Goal: Navigation & Orientation: Find specific page/section

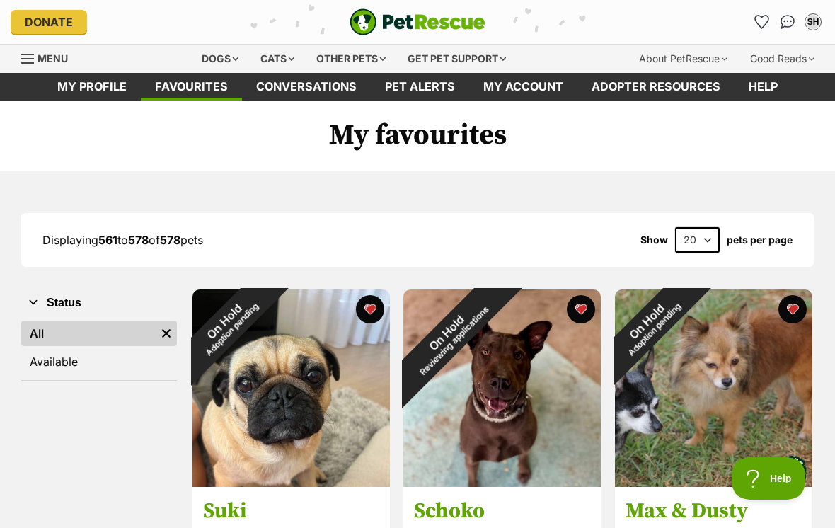
click at [771, 26] on link "Favourites" at bounding box center [762, 22] width 23 height 23
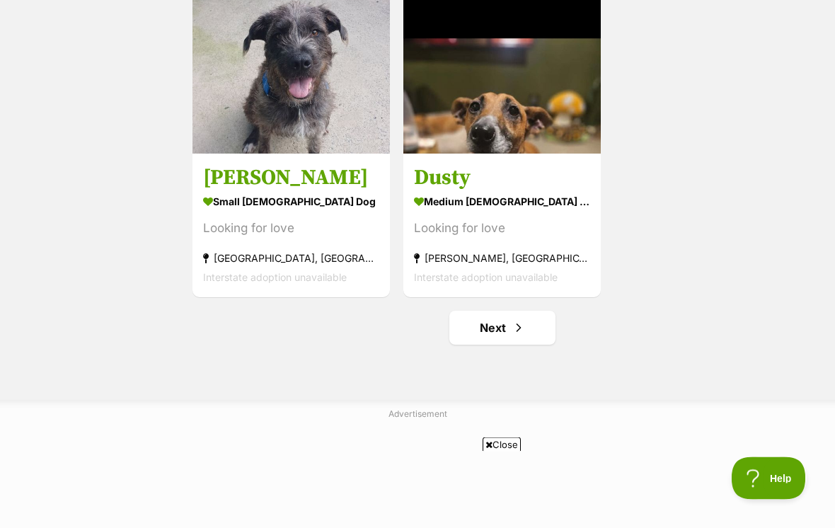
scroll to position [2460, 0]
click at [522, 332] on span "Next page" at bounding box center [519, 327] width 14 height 17
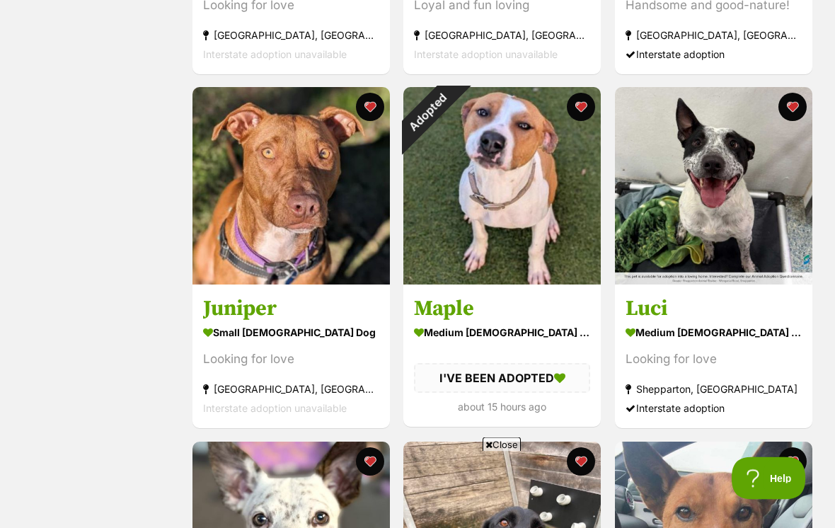
scroll to position [1266, 0]
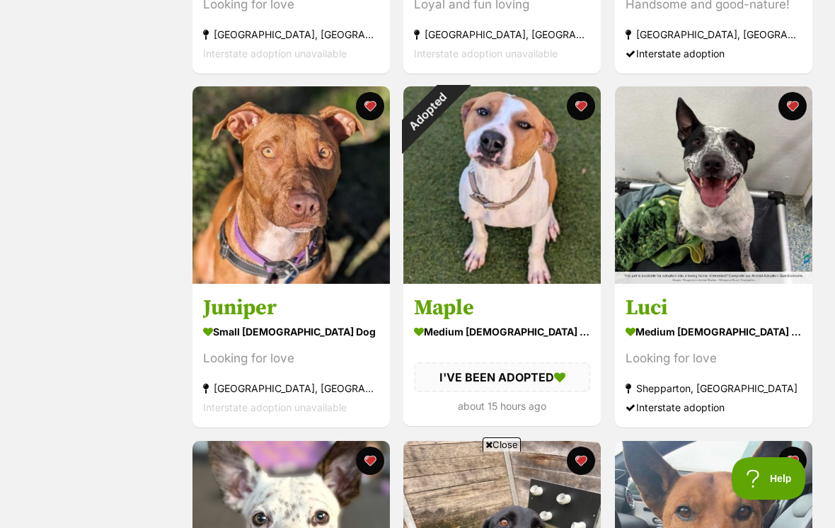
click at [453, 111] on div "Adopted" at bounding box center [428, 111] width 50 height 50
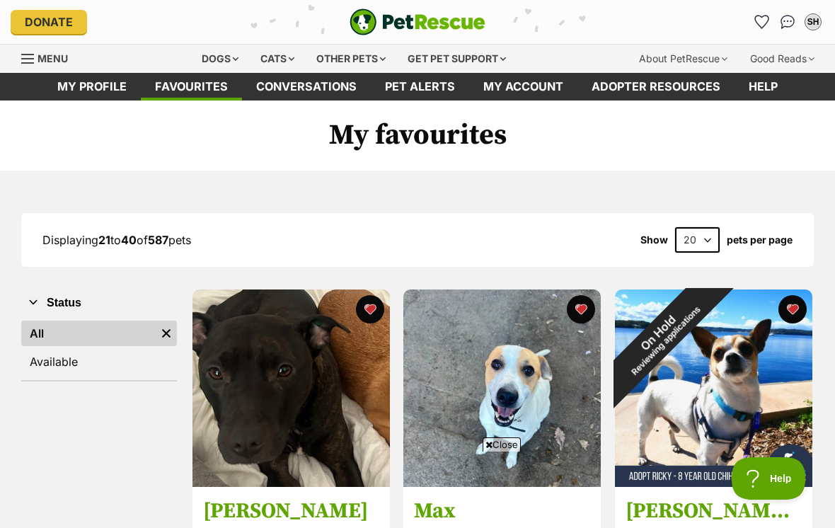
scroll to position [1288, 0]
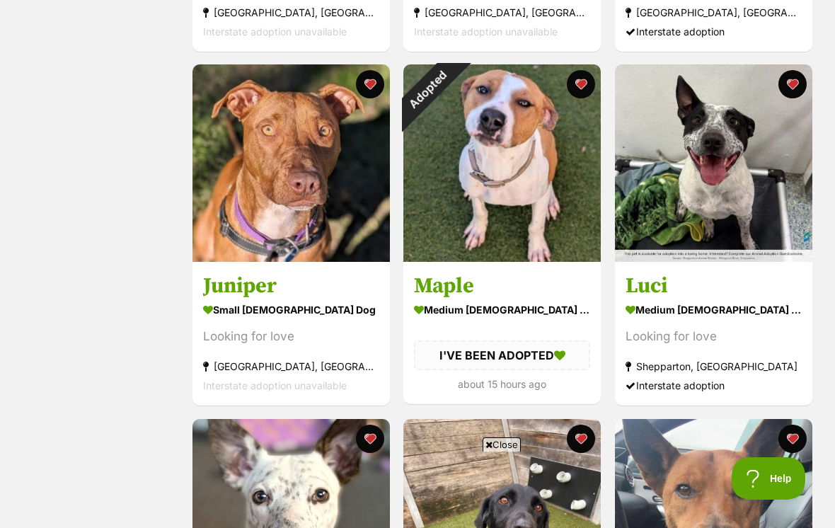
click at [582, 90] on button "favourite" at bounding box center [582, 84] width 28 height 28
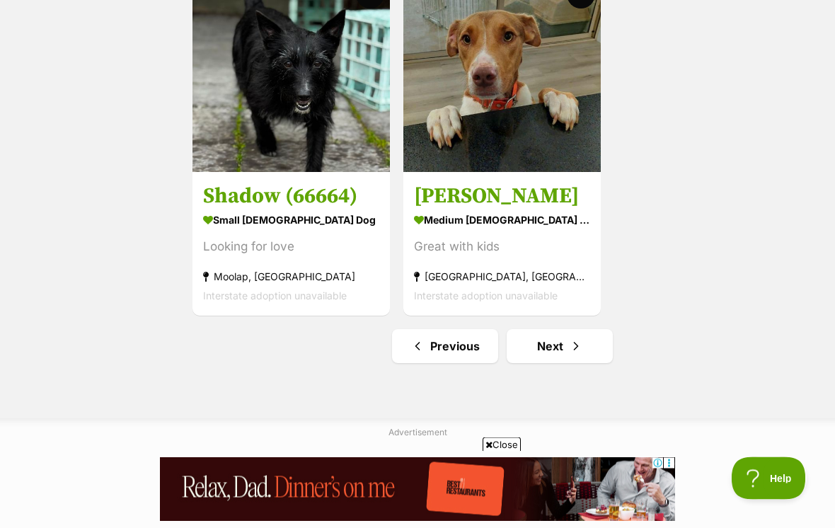
scroll to position [2439, 0]
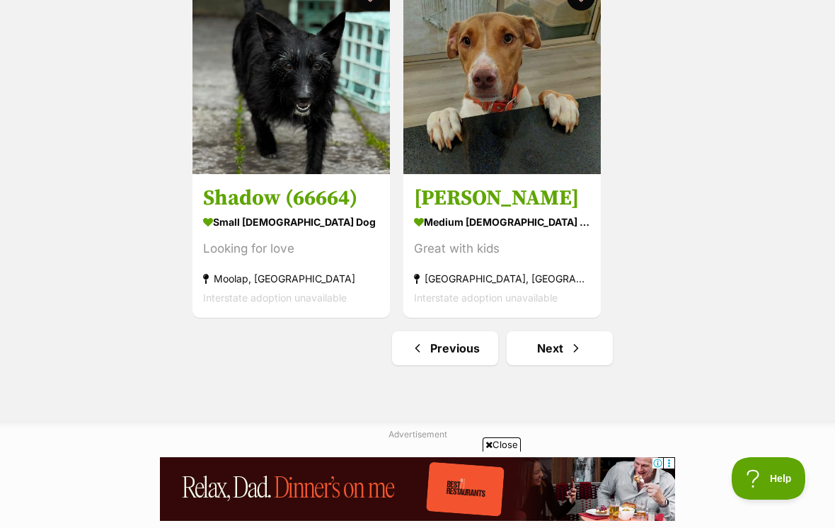
click at [575, 347] on span "Next page" at bounding box center [576, 348] width 14 height 17
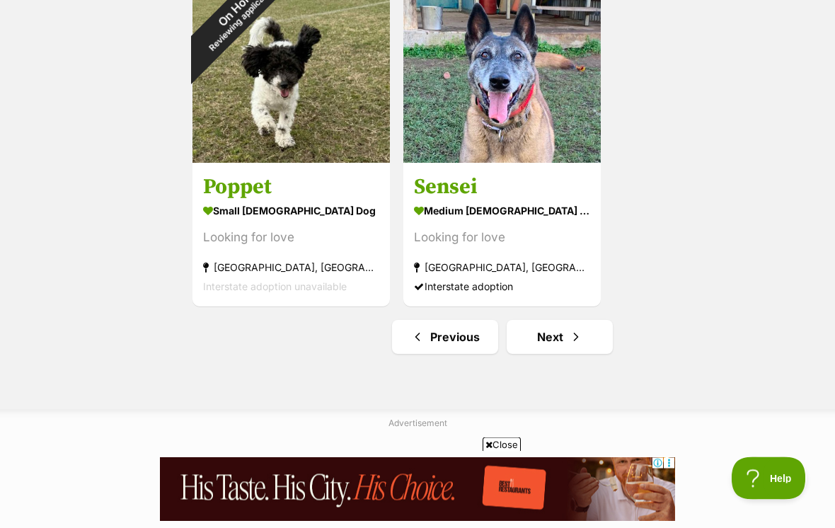
scroll to position [2453, 0]
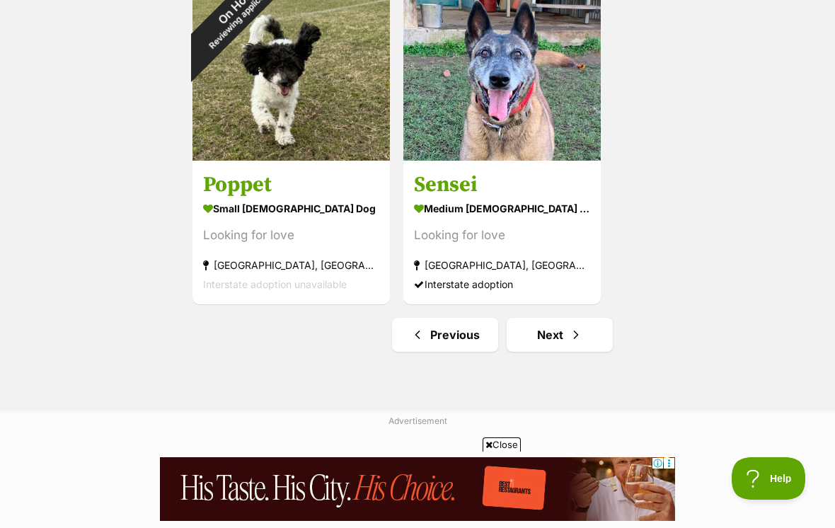
click at [582, 342] on span "Next page" at bounding box center [576, 334] width 14 height 17
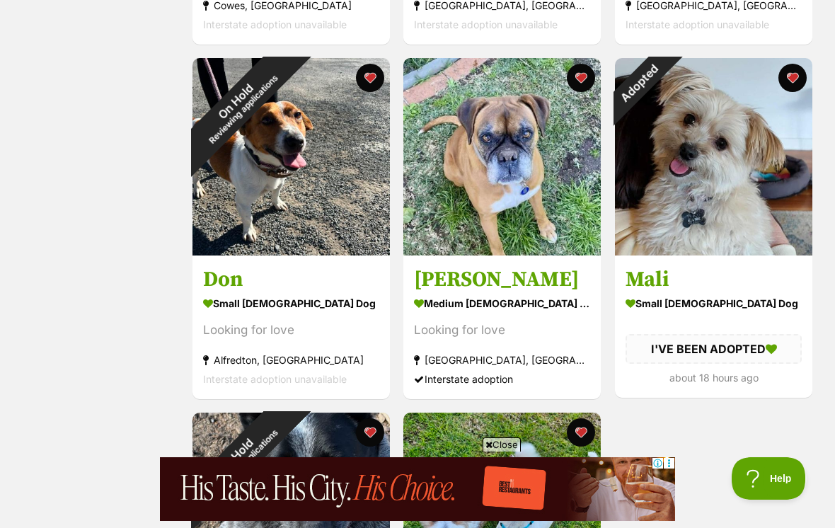
click at [664, 84] on div "Adopted" at bounding box center [640, 83] width 50 height 50
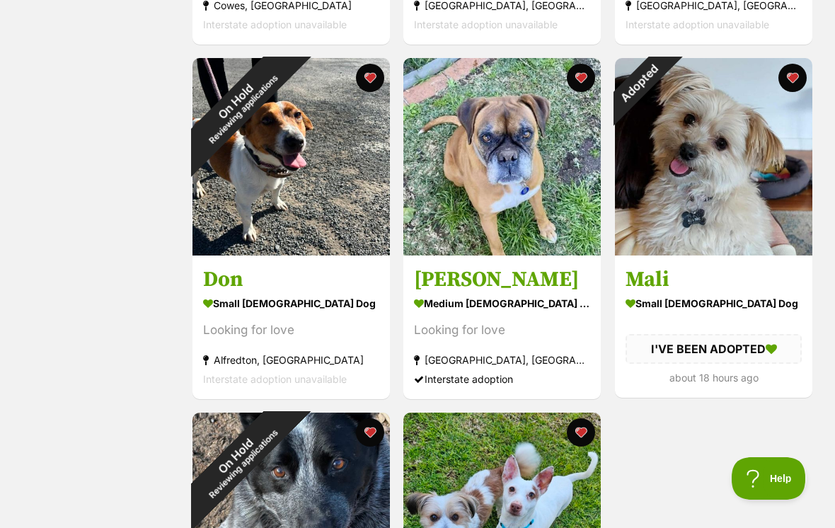
scroll to position [2025, 0]
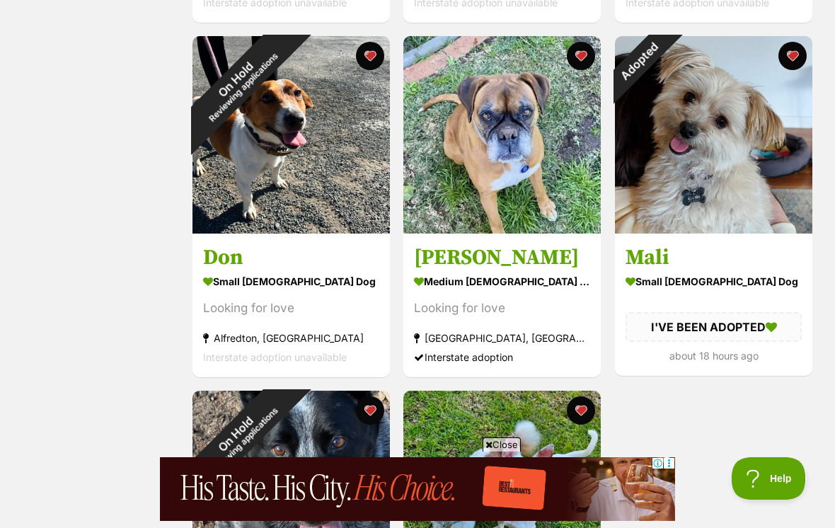
click at [798, 64] on button "favourite" at bounding box center [792, 56] width 28 height 28
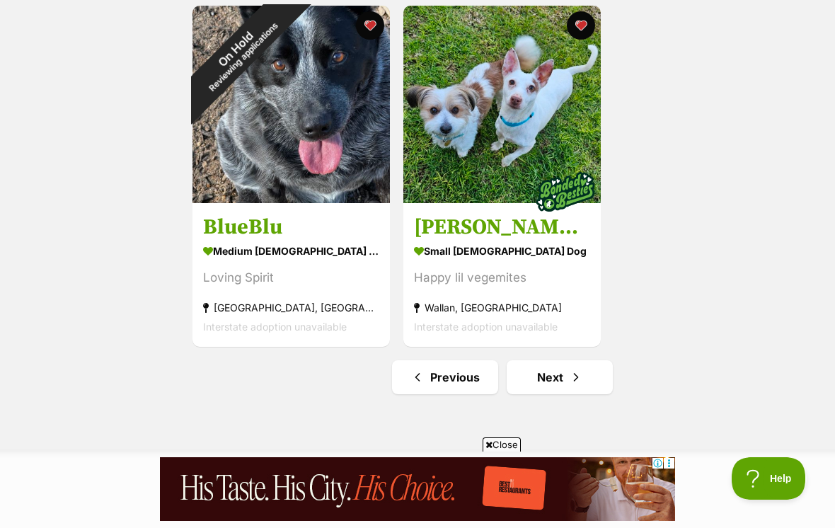
scroll to position [2418, 0]
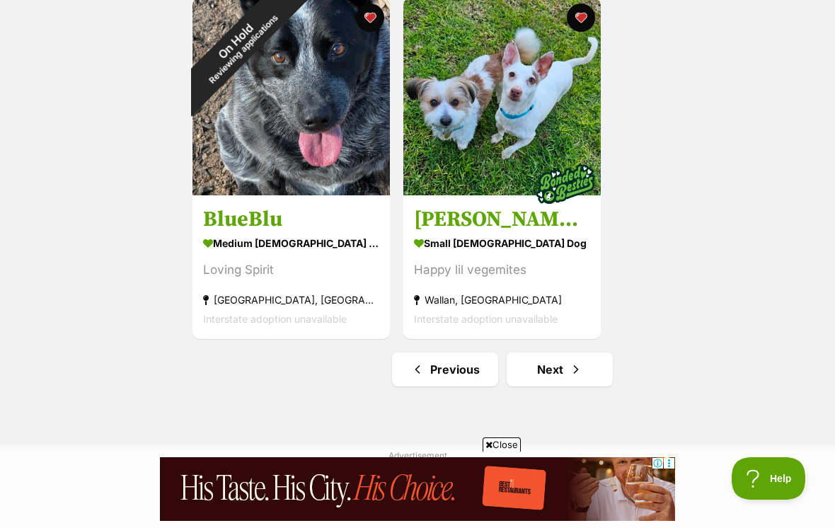
click at [585, 378] on link "Next" at bounding box center [560, 369] width 106 height 34
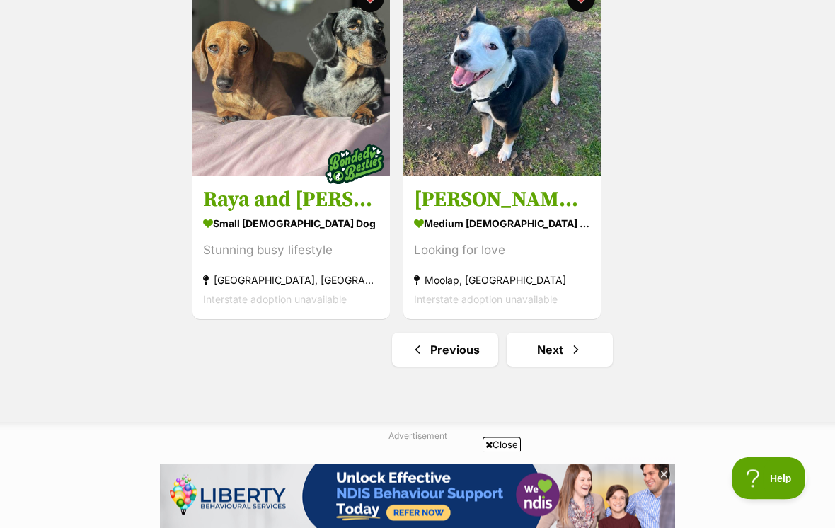
scroll to position [2457, 0]
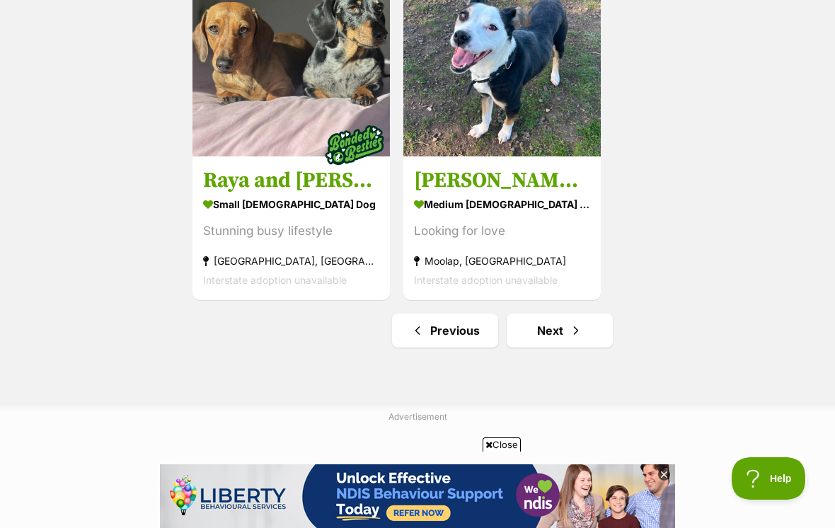
click at [580, 338] on span "Next page" at bounding box center [576, 330] width 14 height 17
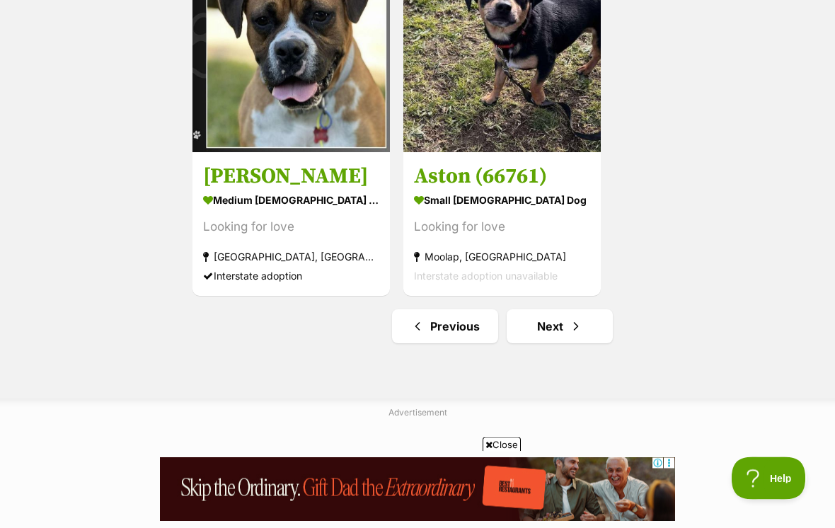
scroll to position [2461, 0]
click at [573, 331] on span "Next page" at bounding box center [576, 326] width 14 height 17
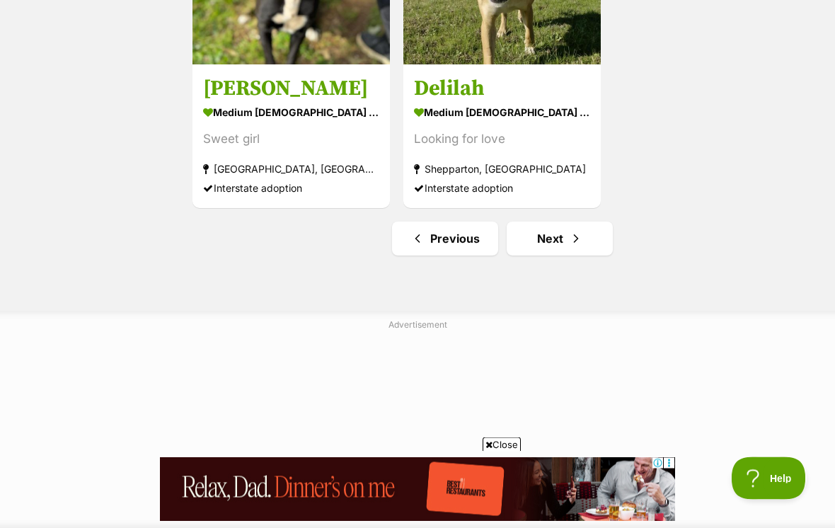
scroll to position [2549, 0]
click at [569, 246] on span "Next page" at bounding box center [576, 238] width 14 height 17
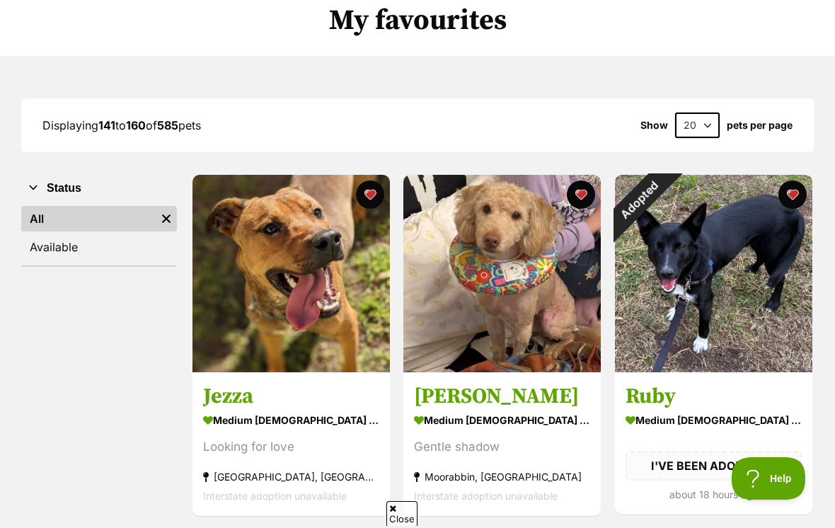
click at [664, 197] on div "Adopted" at bounding box center [640, 200] width 50 height 50
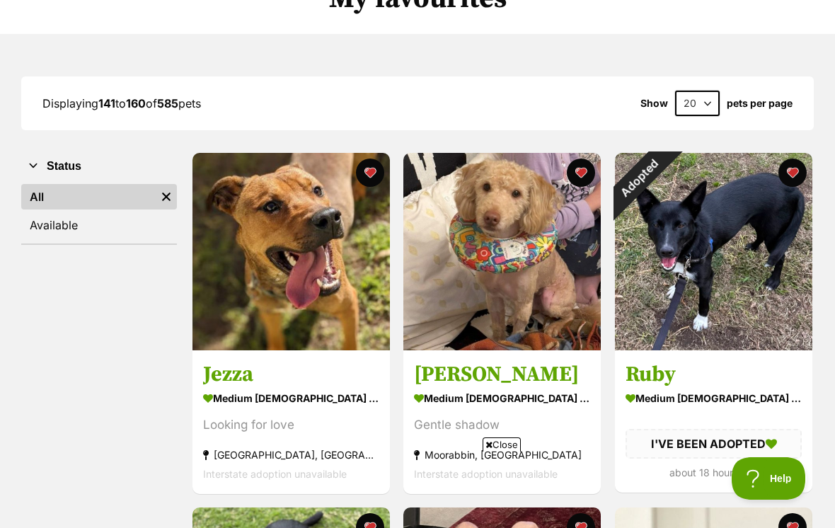
click at [799, 177] on button "favourite" at bounding box center [792, 173] width 28 height 28
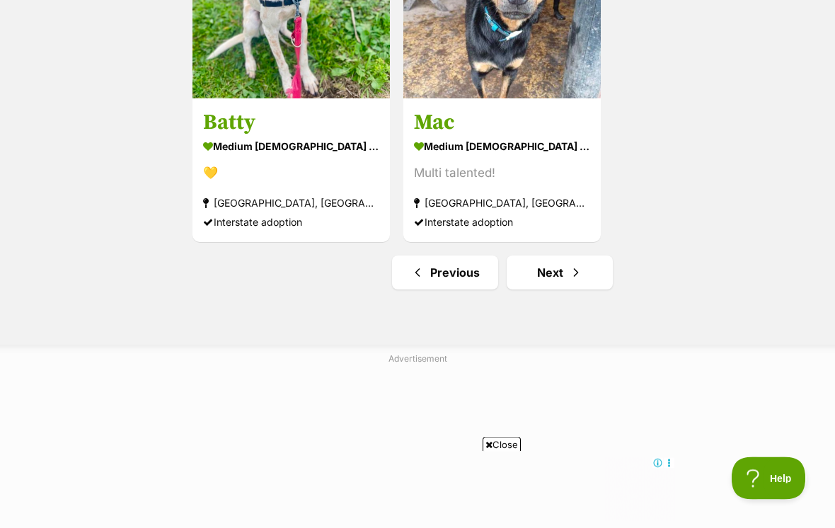
scroll to position [2515, 0]
click at [572, 273] on span "Next page" at bounding box center [576, 272] width 14 height 17
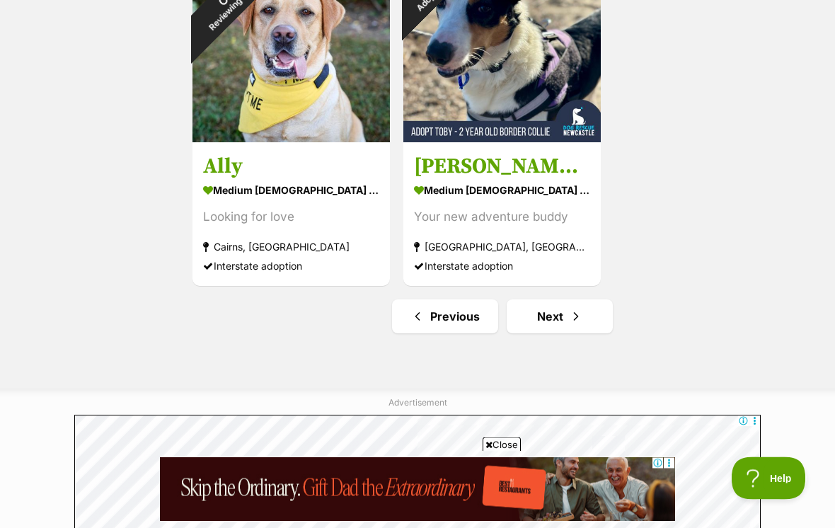
scroll to position [2471, 0]
click at [577, 325] on span "Next page" at bounding box center [576, 316] width 14 height 17
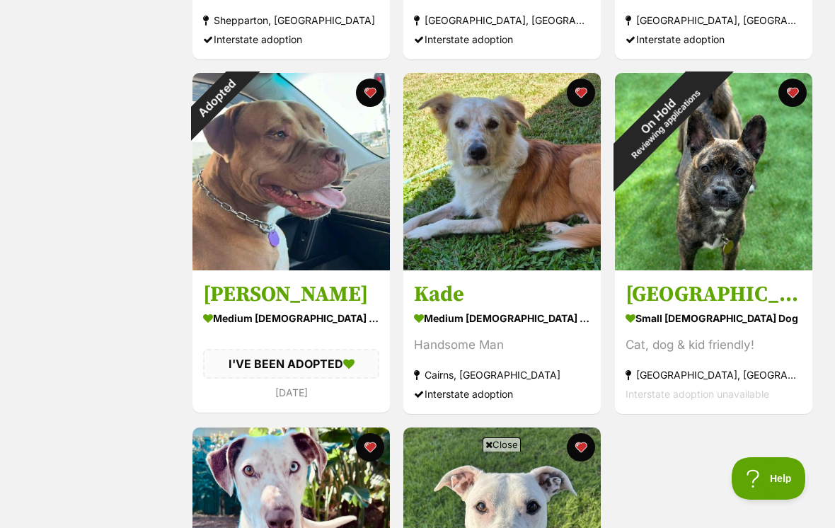
scroll to position [1997, 0]
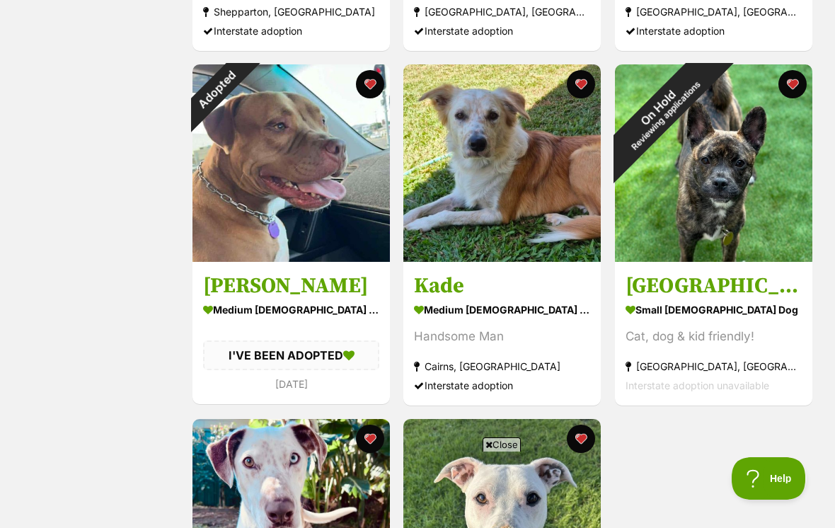
click at [242, 98] on div "Adopted" at bounding box center [217, 89] width 50 height 50
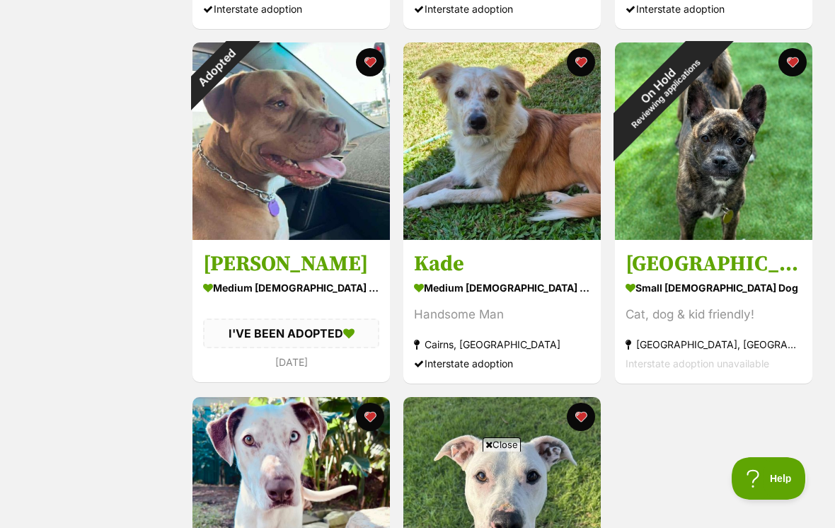
click at [374, 72] on button "favourite" at bounding box center [370, 62] width 28 height 28
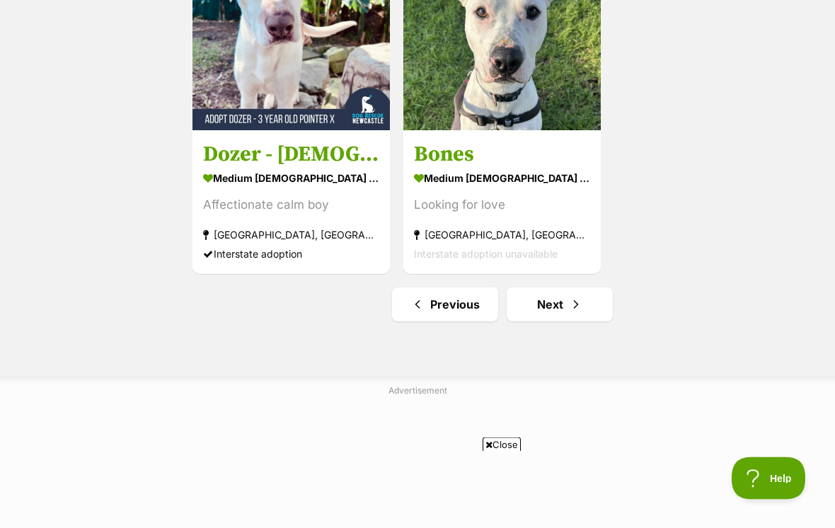
scroll to position [2483, 0]
click at [572, 311] on span "Next page" at bounding box center [576, 304] width 14 height 17
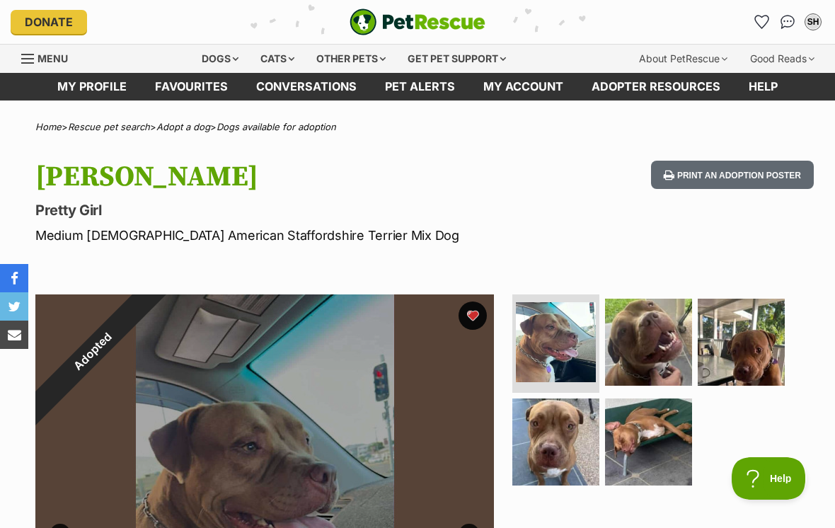
click at [658, 346] on img at bounding box center [648, 342] width 87 height 87
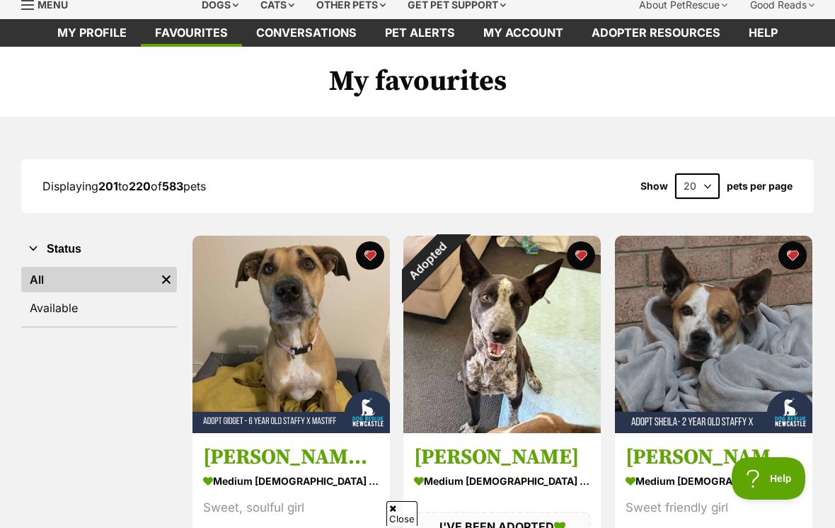
click at [453, 256] on div "Adopted" at bounding box center [428, 261] width 50 height 50
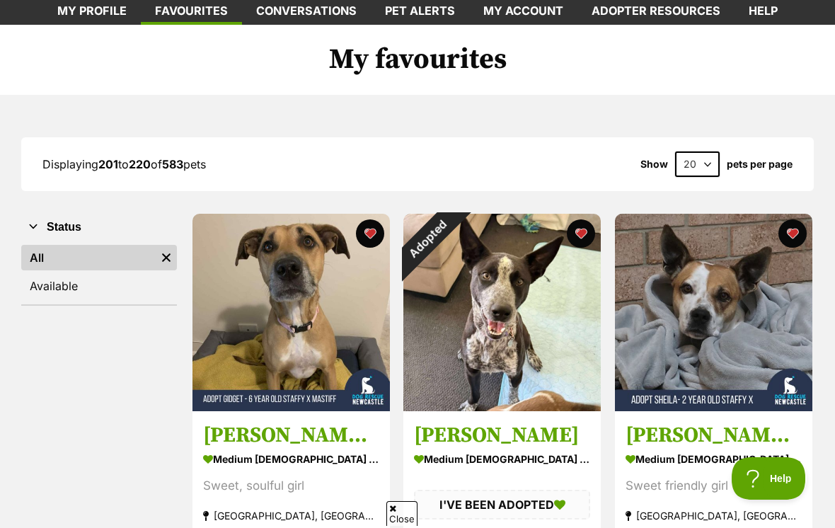
click at [585, 238] on button "favourite" at bounding box center [582, 233] width 28 height 28
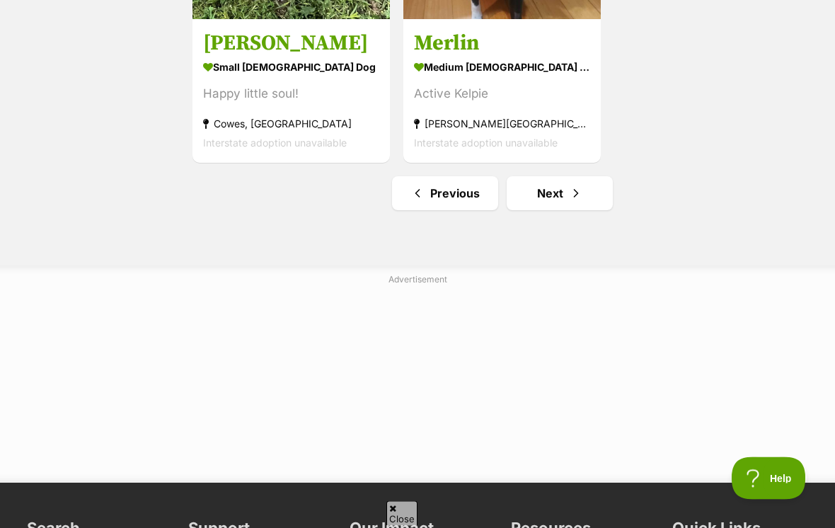
scroll to position [2594, 0]
click at [561, 209] on link "Next" at bounding box center [560, 193] width 106 height 34
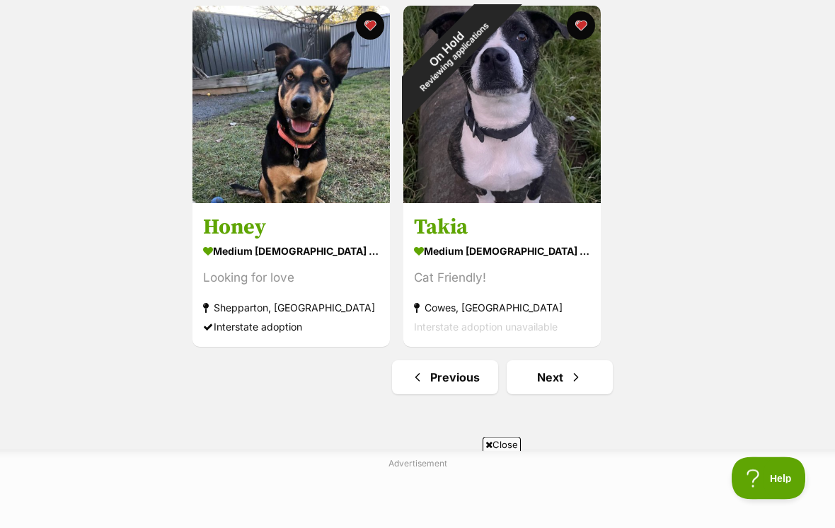
scroll to position [2547, 0]
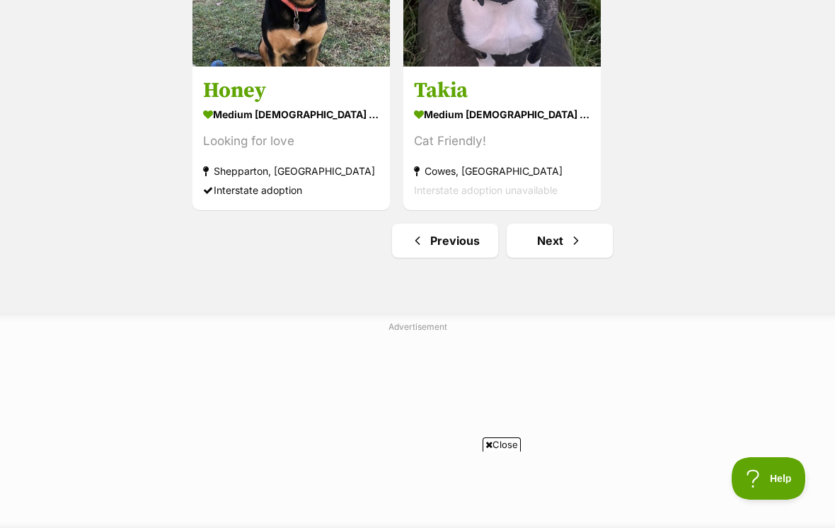
click at [563, 251] on link "Next" at bounding box center [560, 241] width 106 height 34
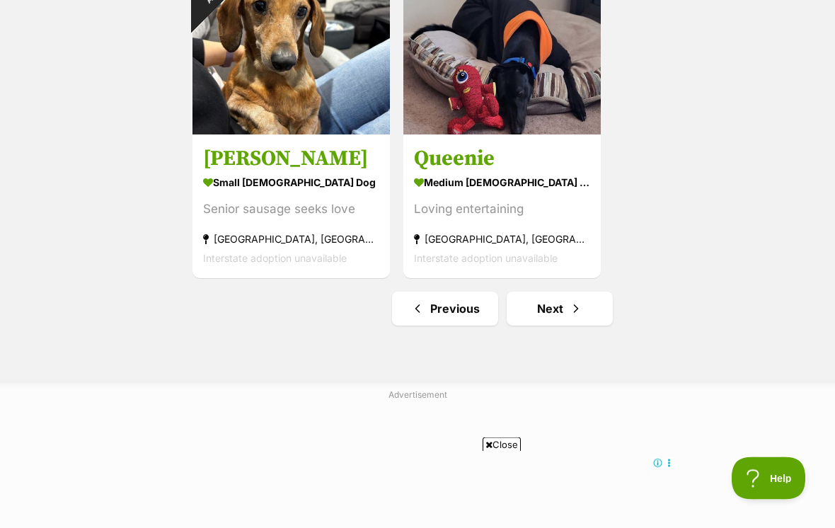
scroll to position [2479, 0]
click at [570, 305] on span "Next page" at bounding box center [576, 308] width 14 height 17
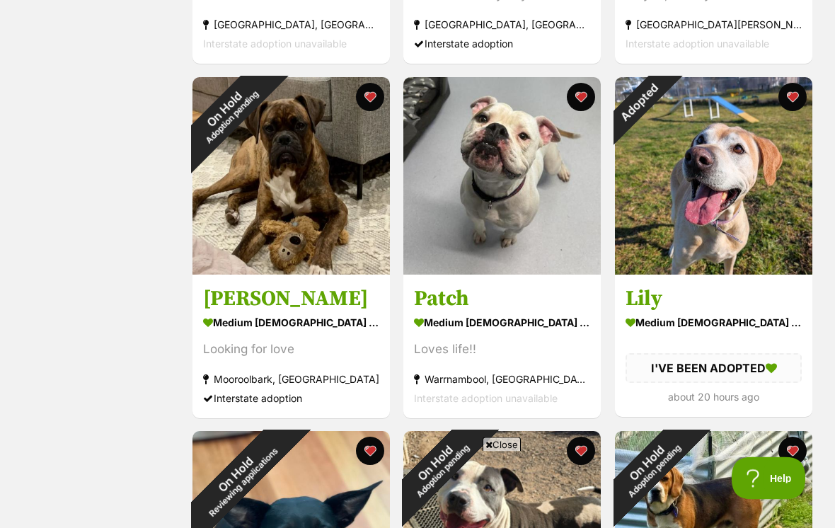
scroll to position [925, 0]
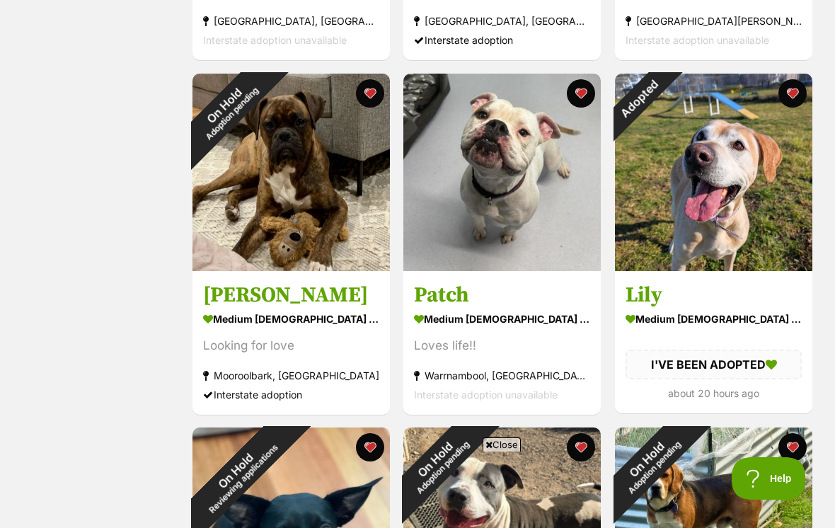
click at [664, 100] on div "Adopted" at bounding box center [640, 99] width 50 height 50
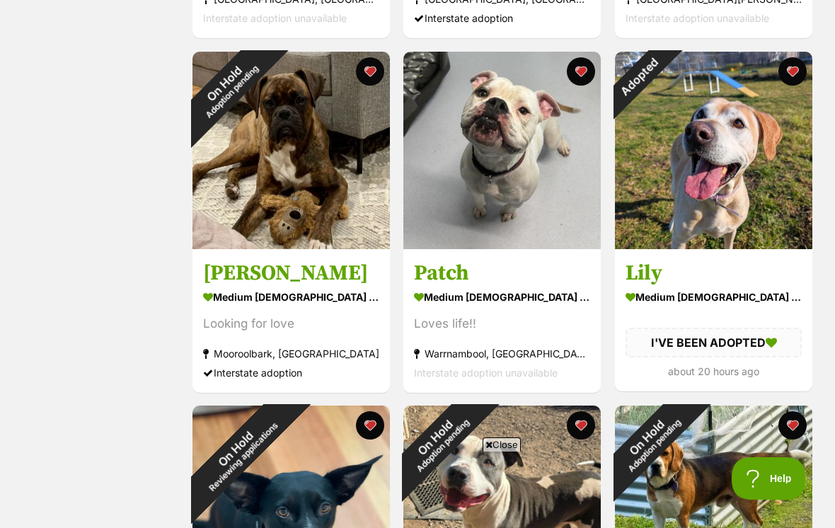
click at [793, 74] on button "favourite" at bounding box center [792, 71] width 28 height 28
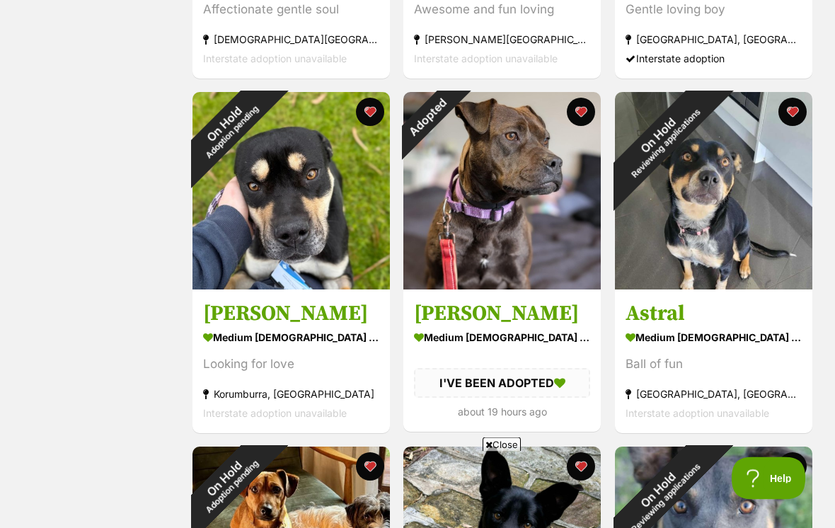
scroll to position [1615, 0]
click at [587, 112] on button "favourite" at bounding box center [582, 112] width 28 height 28
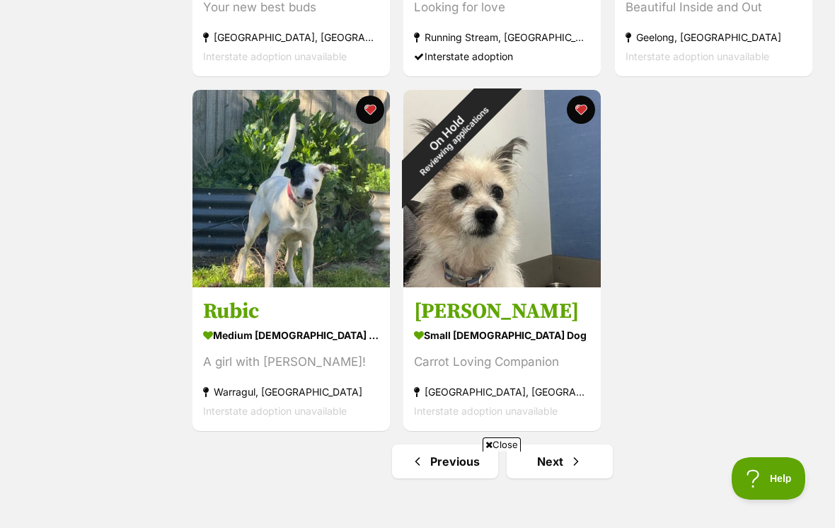
scroll to position [2453, 0]
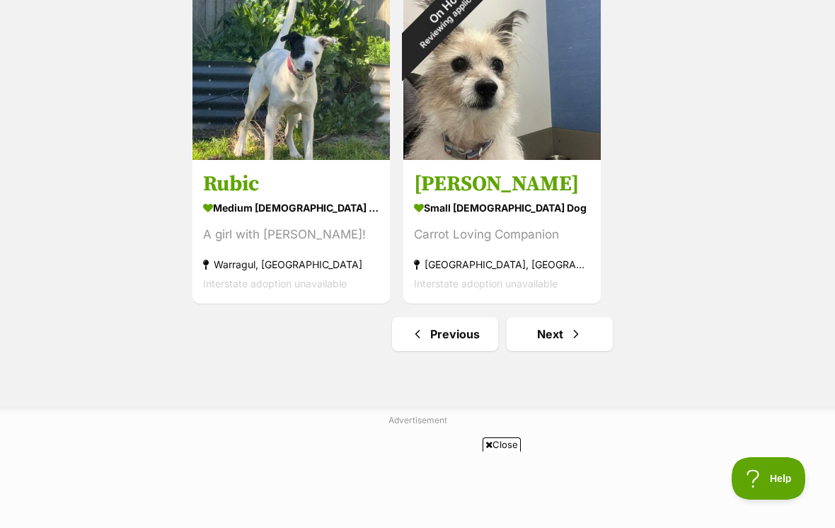
click at [577, 340] on span "Next page" at bounding box center [576, 334] width 14 height 17
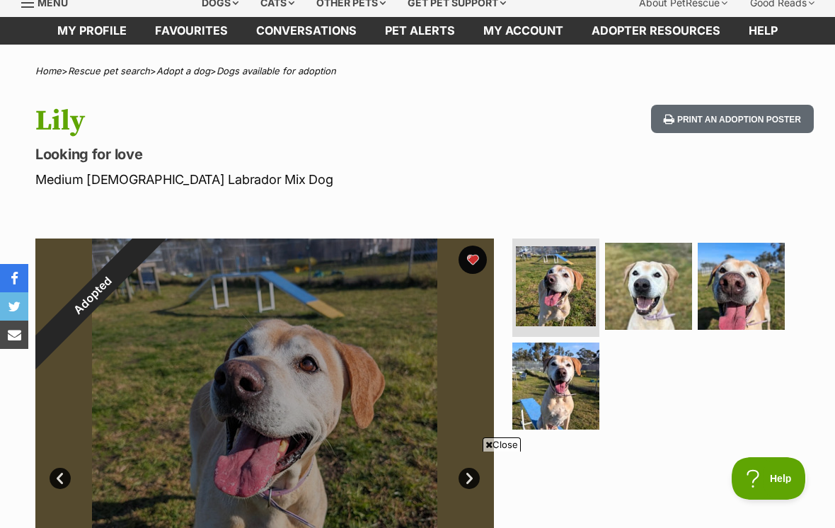
click at [662, 291] on img at bounding box center [648, 286] width 87 height 87
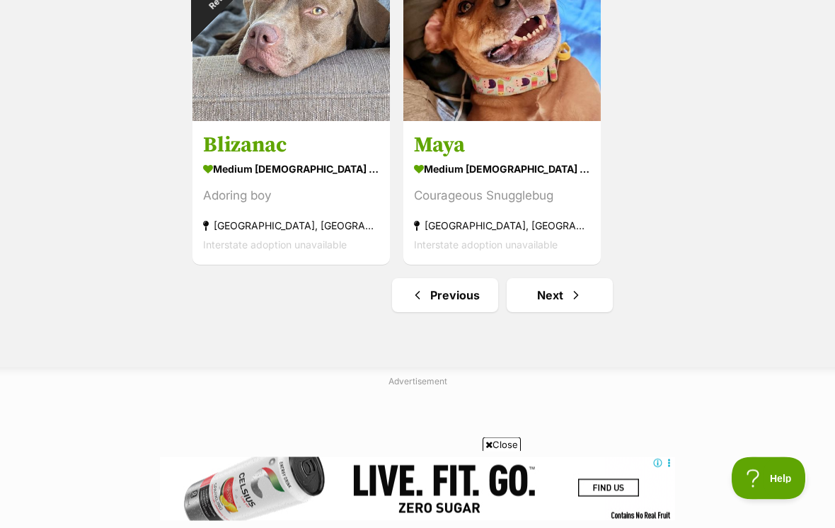
scroll to position [2492, 0]
click at [583, 290] on link "Next" at bounding box center [560, 295] width 106 height 34
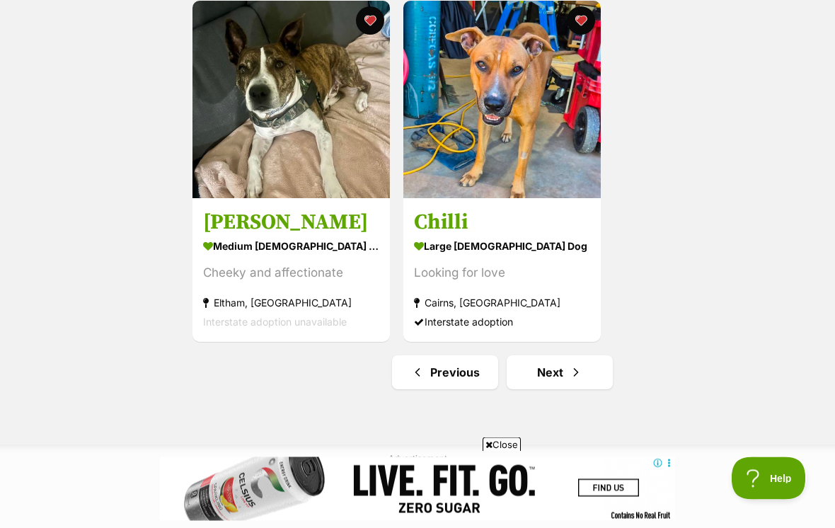
scroll to position [2415, 0]
click at [578, 375] on span "Next page" at bounding box center [576, 372] width 14 height 17
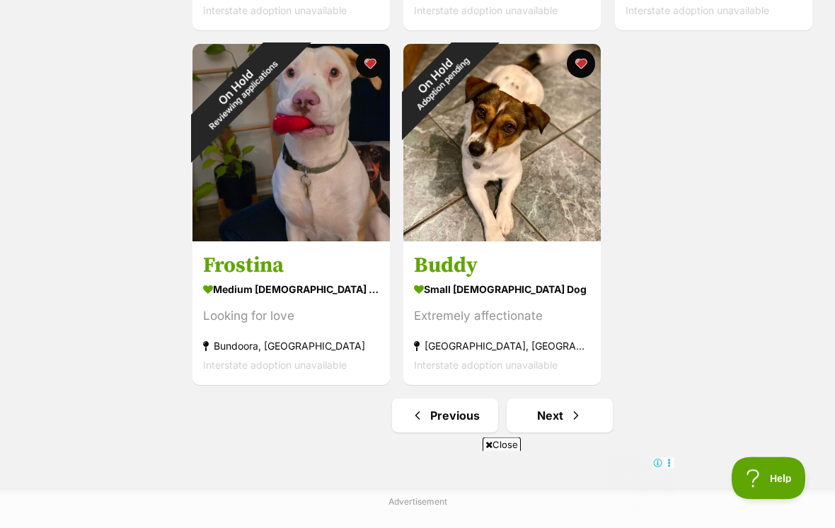
scroll to position [2429, 0]
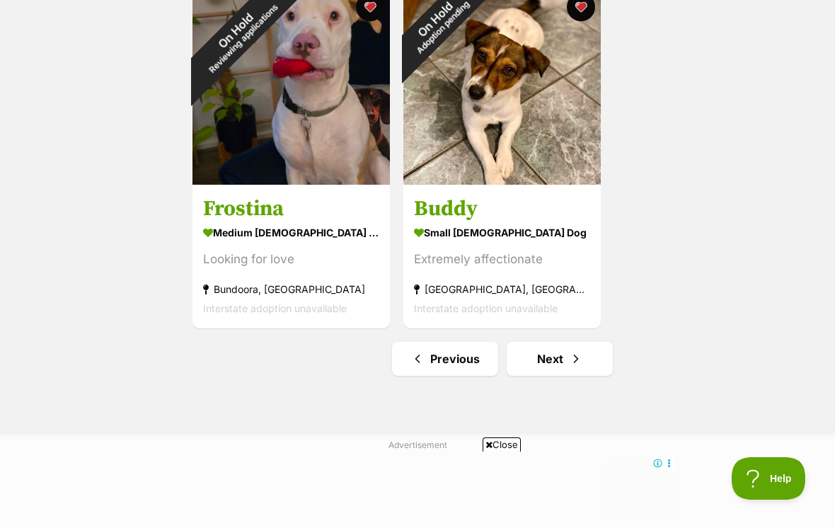
click at [581, 362] on span "Next page" at bounding box center [576, 358] width 14 height 17
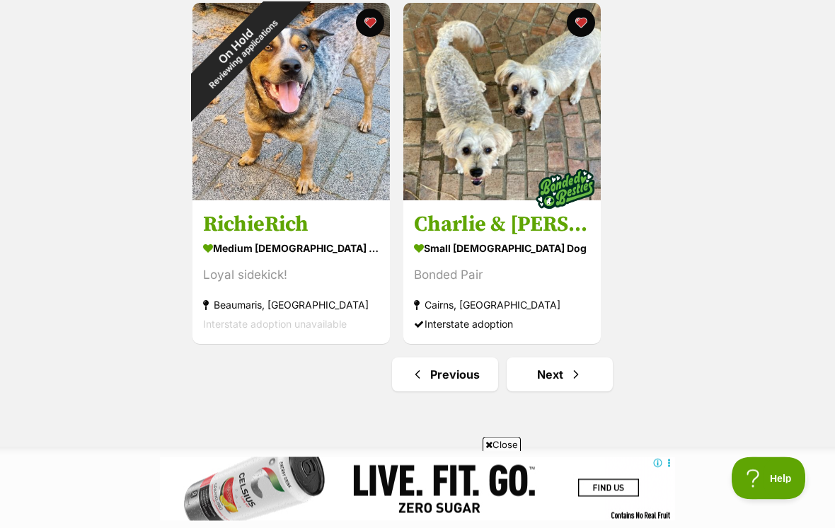
scroll to position [2413, 0]
click at [580, 383] on span "Next page" at bounding box center [576, 374] width 14 height 17
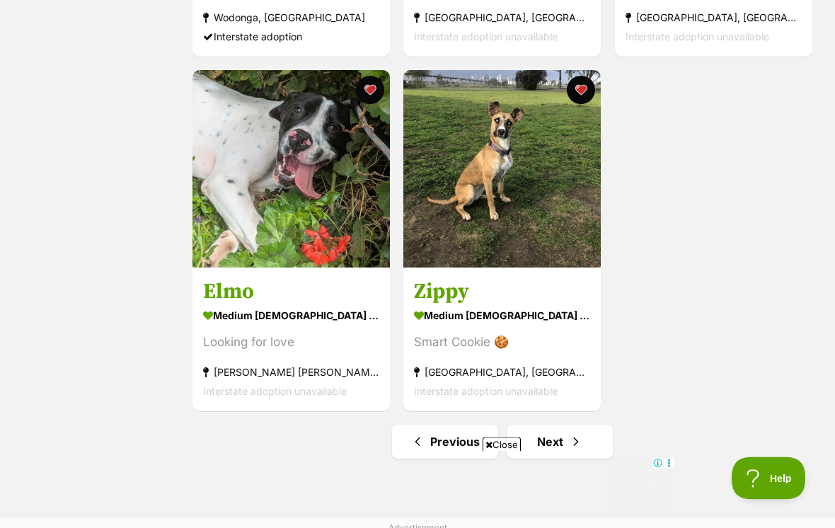
scroll to position [2354, 0]
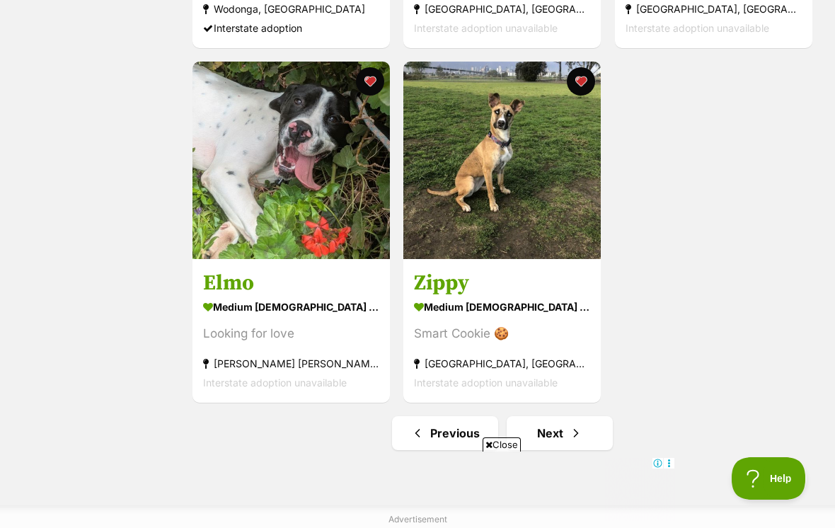
click at [560, 425] on link "Next" at bounding box center [560, 433] width 106 height 34
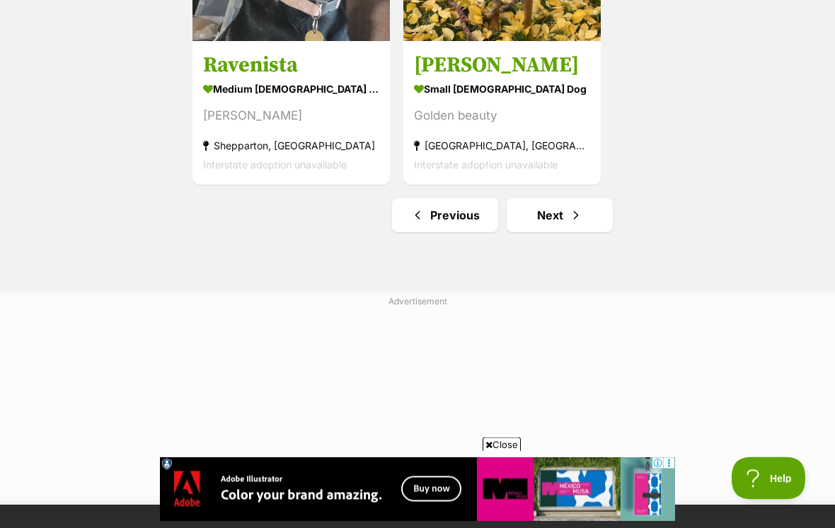
scroll to position [2572, 0]
click at [574, 217] on span "Next page" at bounding box center [576, 215] width 14 height 17
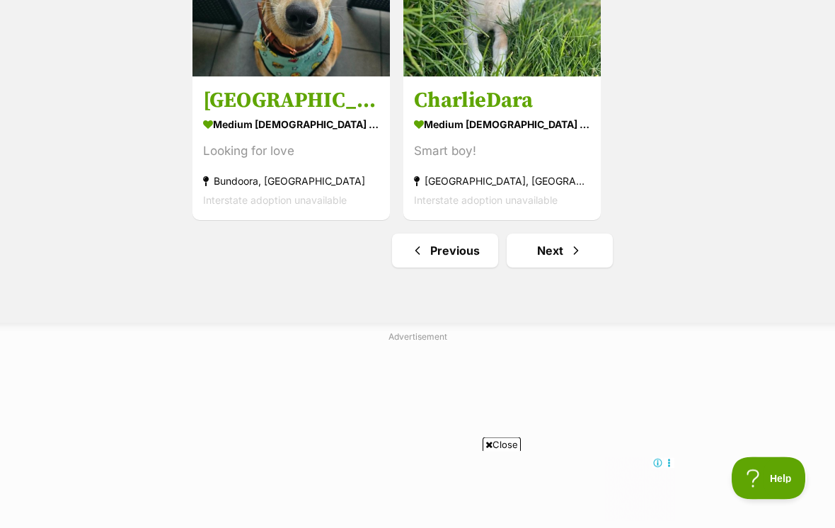
scroll to position [2537, 0]
click at [568, 260] on link "Next" at bounding box center [560, 251] width 106 height 34
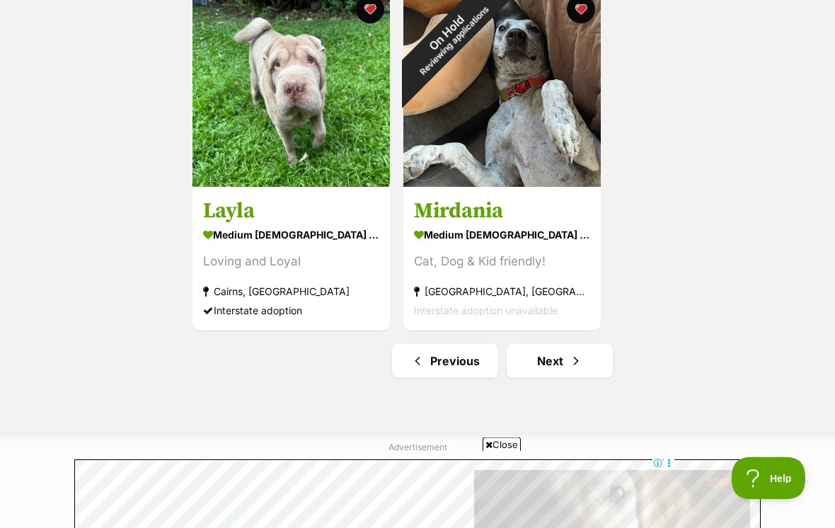
scroll to position [2427, 0]
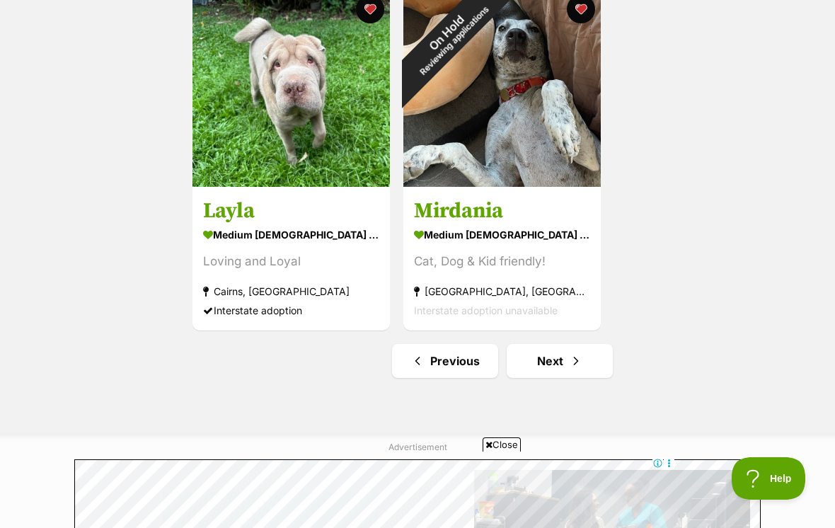
click at [584, 367] on link "Next" at bounding box center [560, 361] width 106 height 34
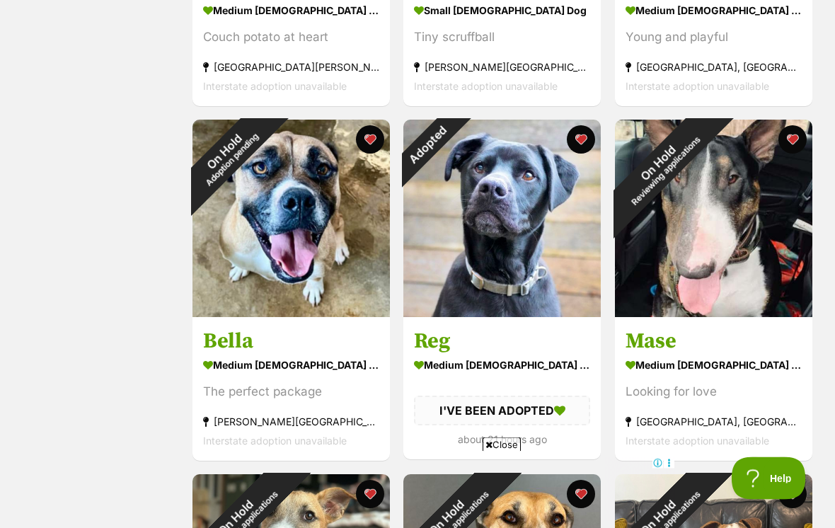
scroll to position [524, 0]
click at [453, 144] on div "Adopted" at bounding box center [428, 145] width 50 height 50
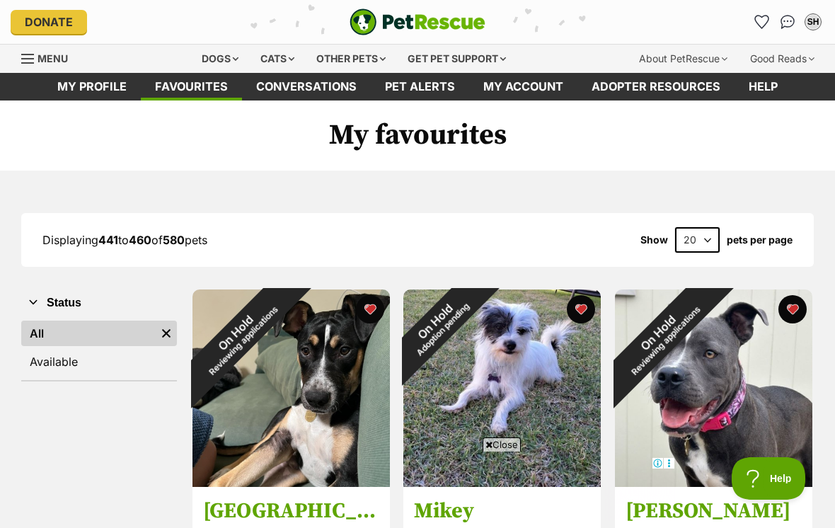
scroll to position [546, 0]
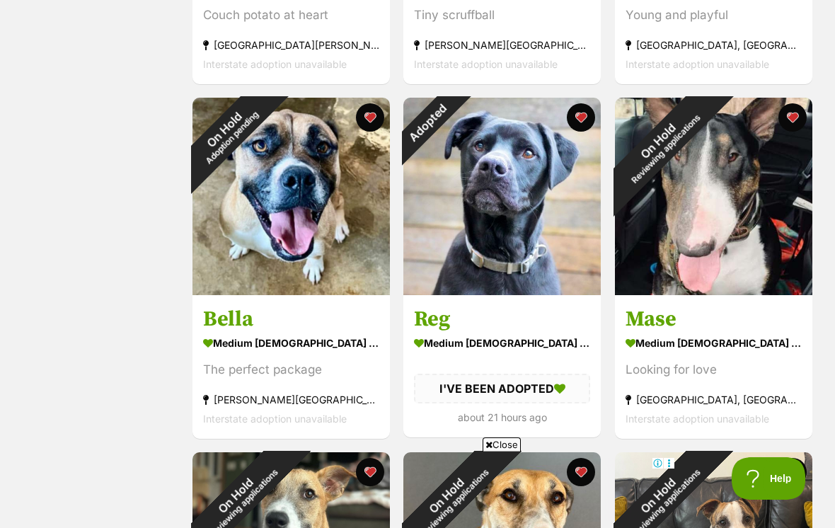
click at [578, 132] on img at bounding box center [501, 196] width 197 height 197
click at [582, 119] on button "favourite" at bounding box center [582, 117] width 28 height 28
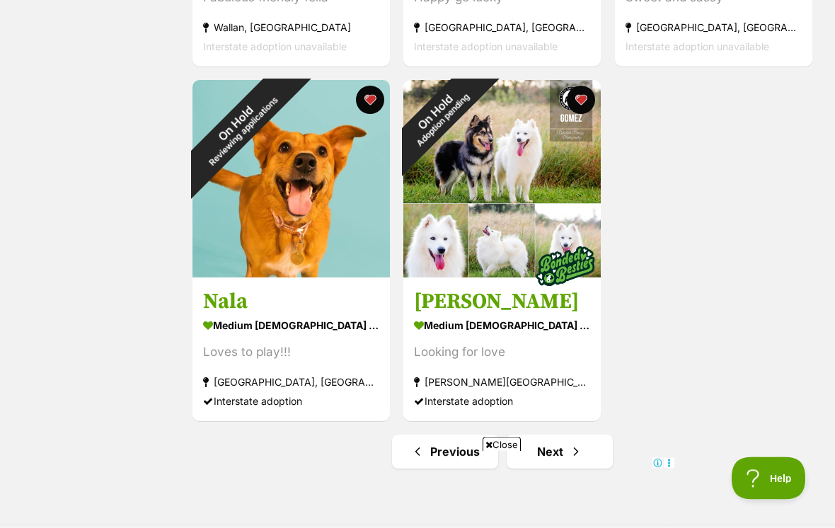
scroll to position [2336, 0]
click at [574, 450] on span "Next page" at bounding box center [576, 451] width 14 height 17
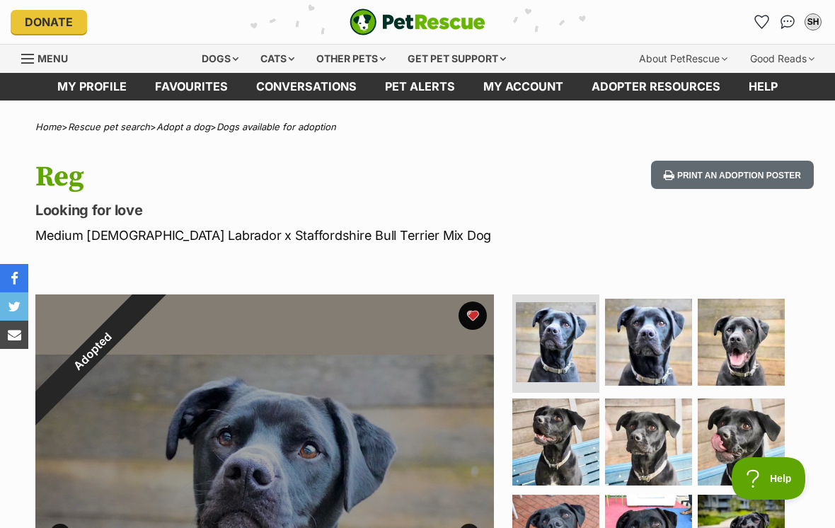
click at [660, 365] on img at bounding box center [648, 342] width 87 height 87
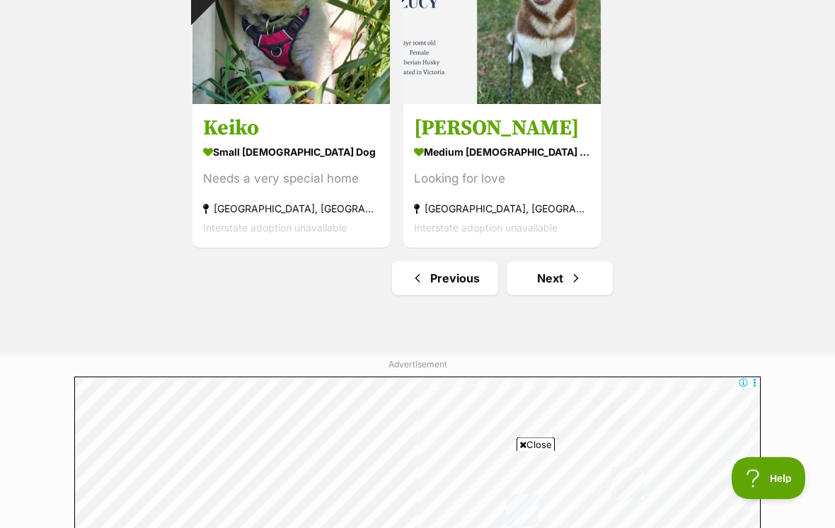
scroll to position [2509, 0]
click at [571, 282] on span "Next page" at bounding box center [576, 278] width 14 height 17
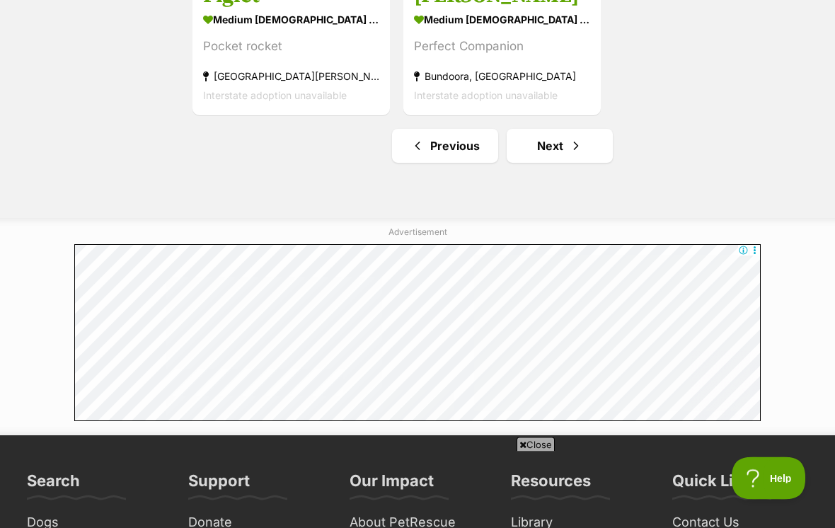
scroll to position [2642, 0]
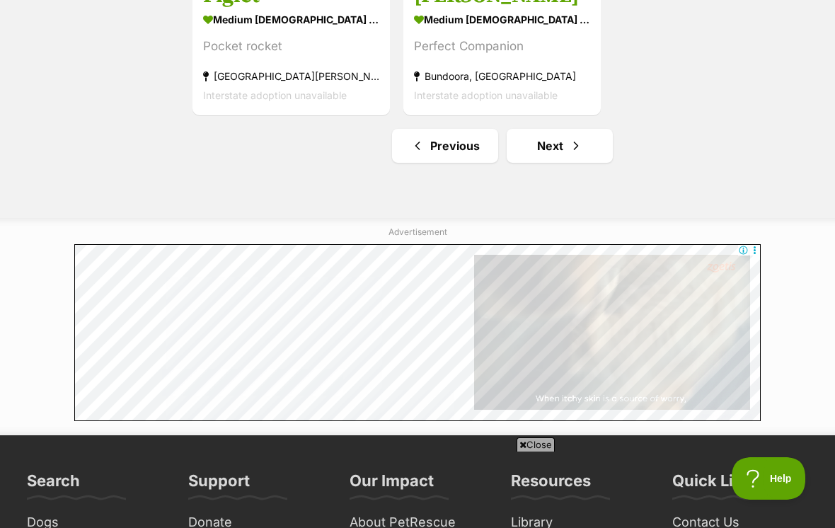
click at [564, 151] on link "Next" at bounding box center [560, 146] width 106 height 34
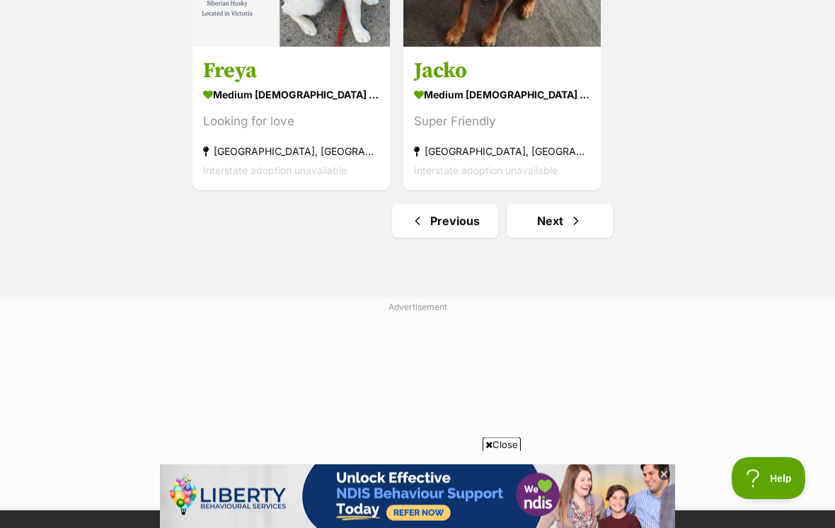
scroll to position [2567, 0]
click at [563, 218] on link "Next" at bounding box center [560, 221] width 106 height 34
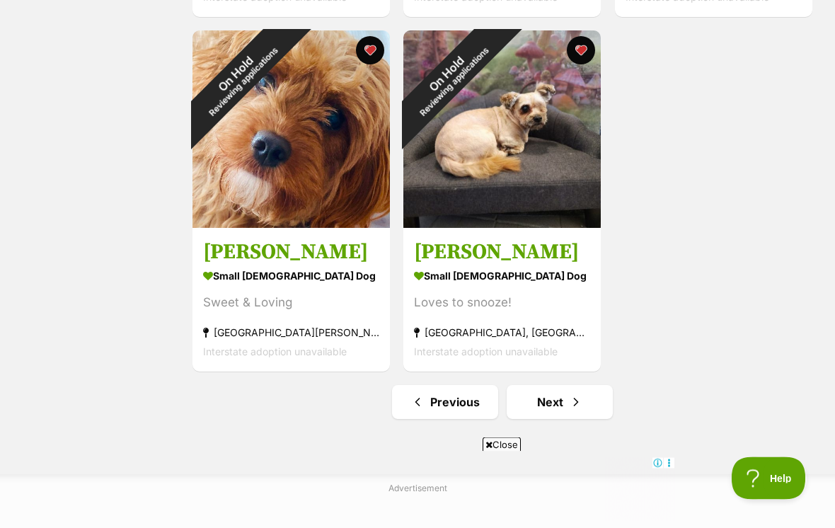
scroll to position [2386, 0]
click at [577, 405] on span "Next page" at bounding box center [576, 401] width 14 height 17
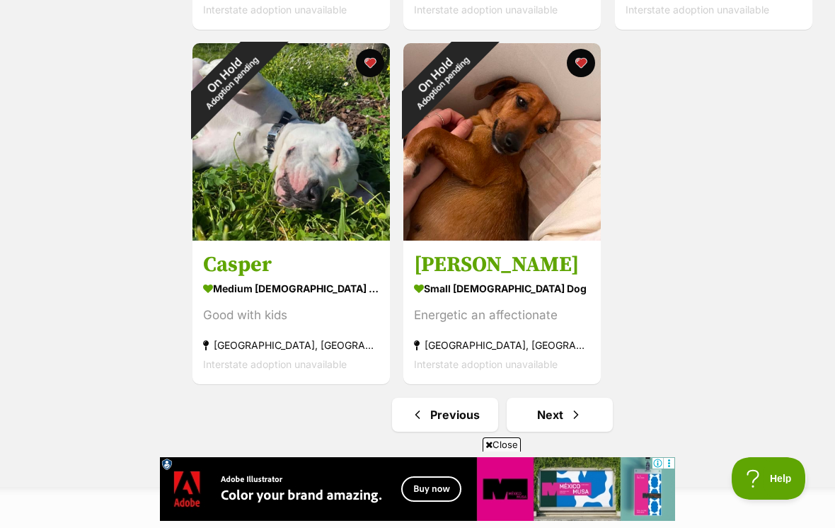
scroll to position [2377, 0]
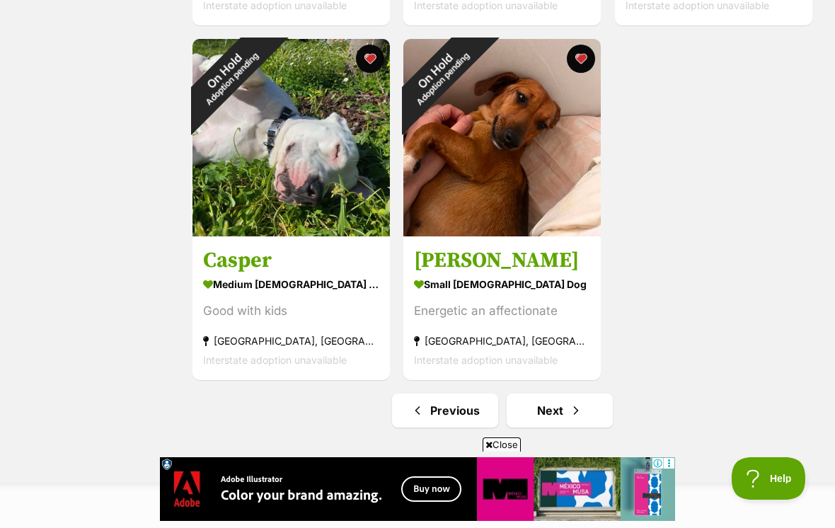
click at [577, 413] on span "Next page" at bounding box center [576, 410] width 14 height 17
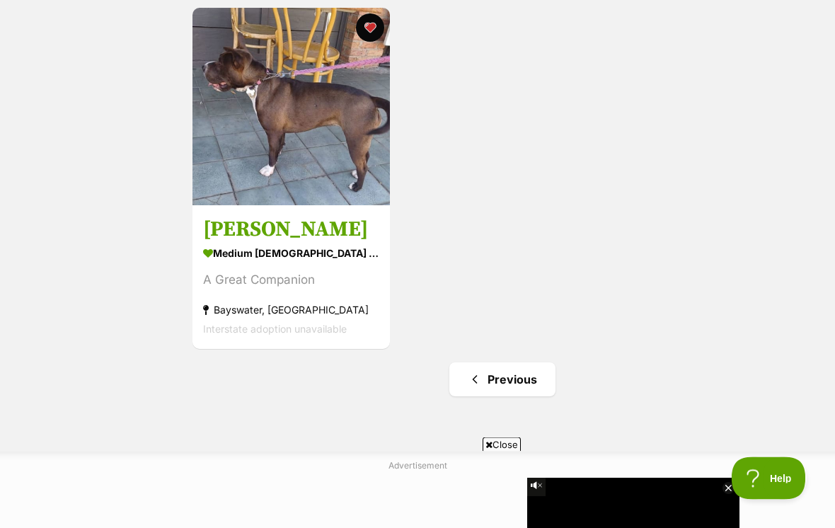
scroll to position [2412, 0]
